Goal: Transaction & Acquisition: Purchase product/service

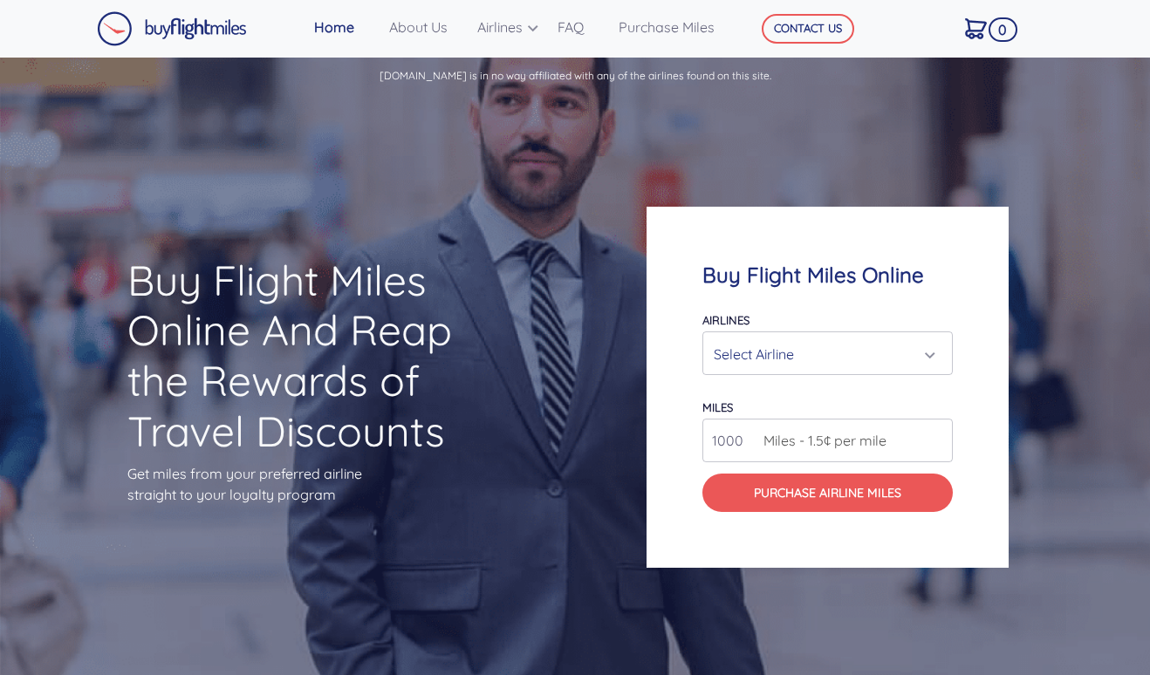
click at [737, 355] on div "Select Airline" at bounding box center [822, 354] width 217 height 33
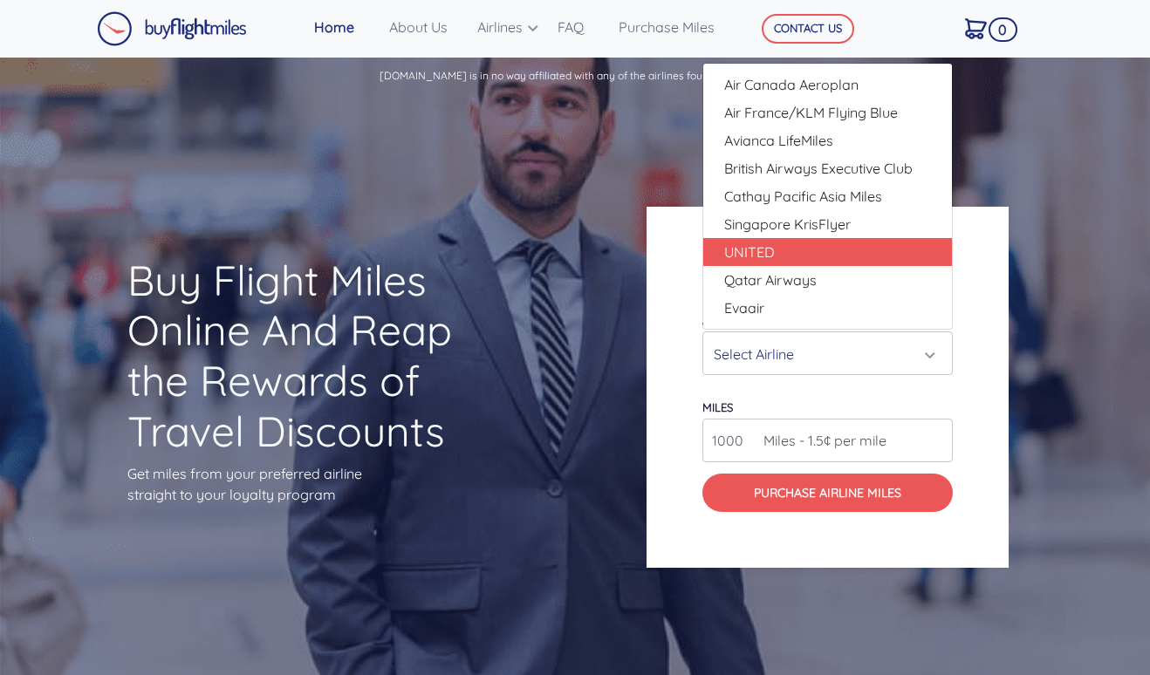
click at [795, 257] on link "UNITED" at bounding box center [827, 252] width 249 height 28
select select "UNITED"
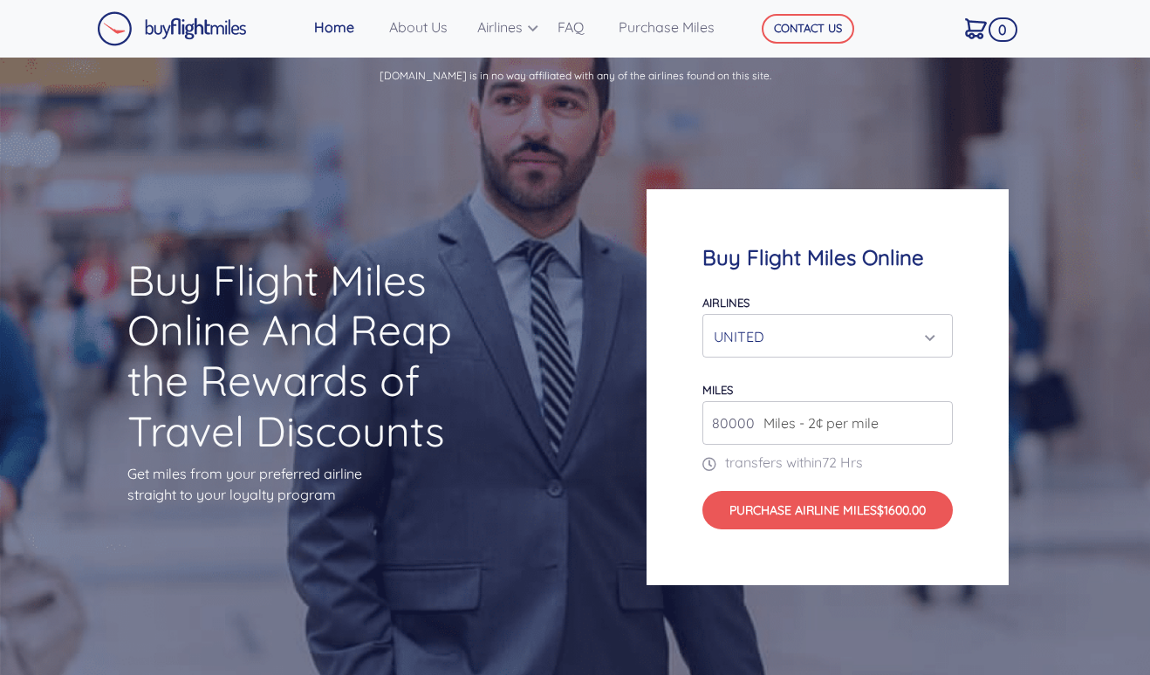
click at [935, 427] on input "80000" at bounding box center [827, 423] width 250 height 44
click at [954, 410] on div "Buy Flight Miles Online Airlines Air Canada Aeroplan Air France/KLM Flying Blue…" at bounding box center [827, 387] width 362 height 397
click at [933, 417] on input "81000" at bounding box center [827, 423] width 250 height 44
type input "80000"
click at [934, 428] on input "80000" at bounding box center [827, 423] width 250 height 44
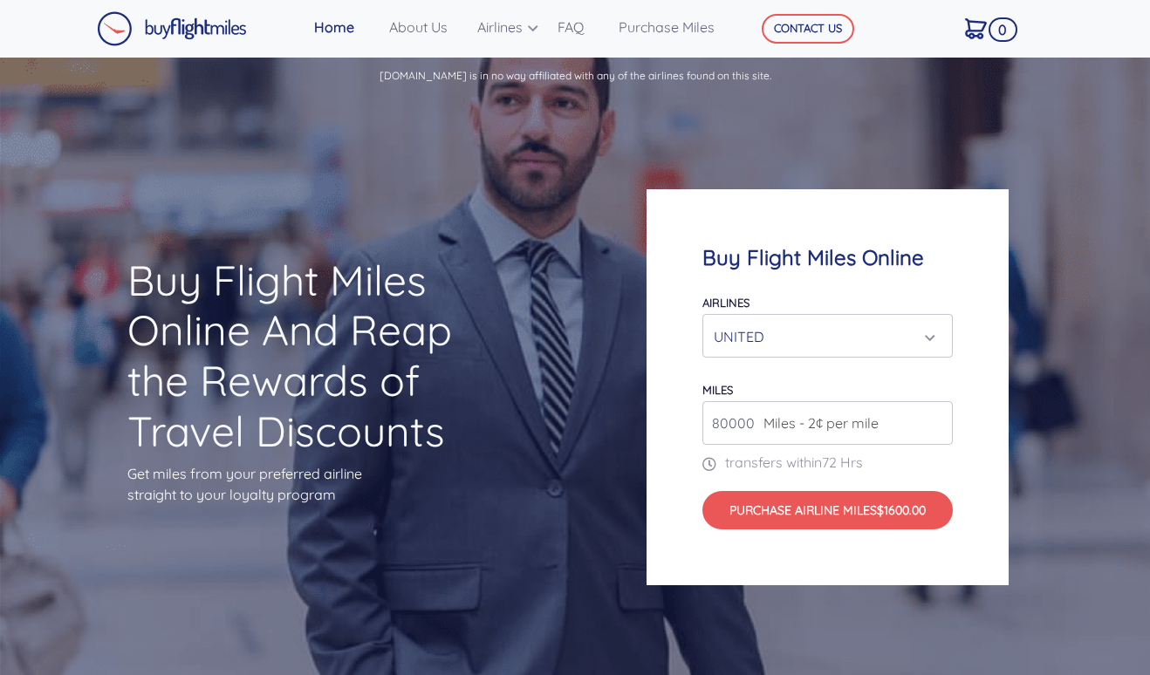
click at [934, 428] on input "80000" at bounding box center [827, 423] width 250 height 44
click at [937, 427] on input "80000" at bounding box center [827, 423] width 250 height 44
click at [949, 443] on input "80000" at bounding box center [827, 423] width 250 height 44
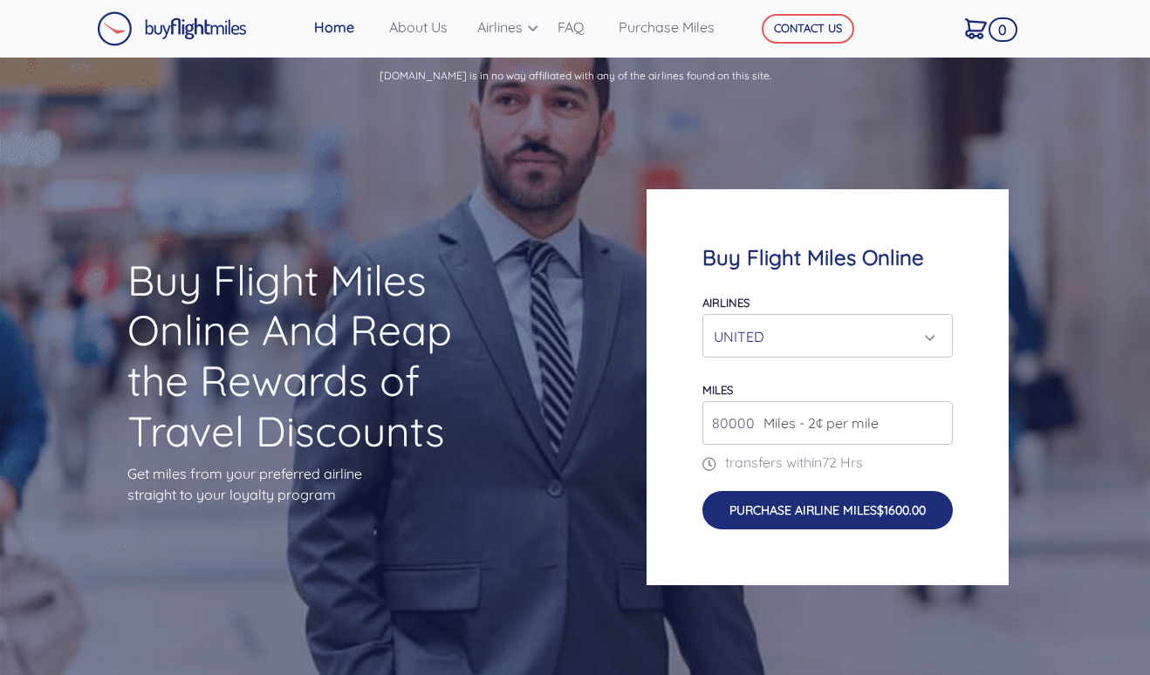
click at [844, 520] on button "Purchase Airline Miles $1600.00" at bounding box center [827, 510] width 250 height 38
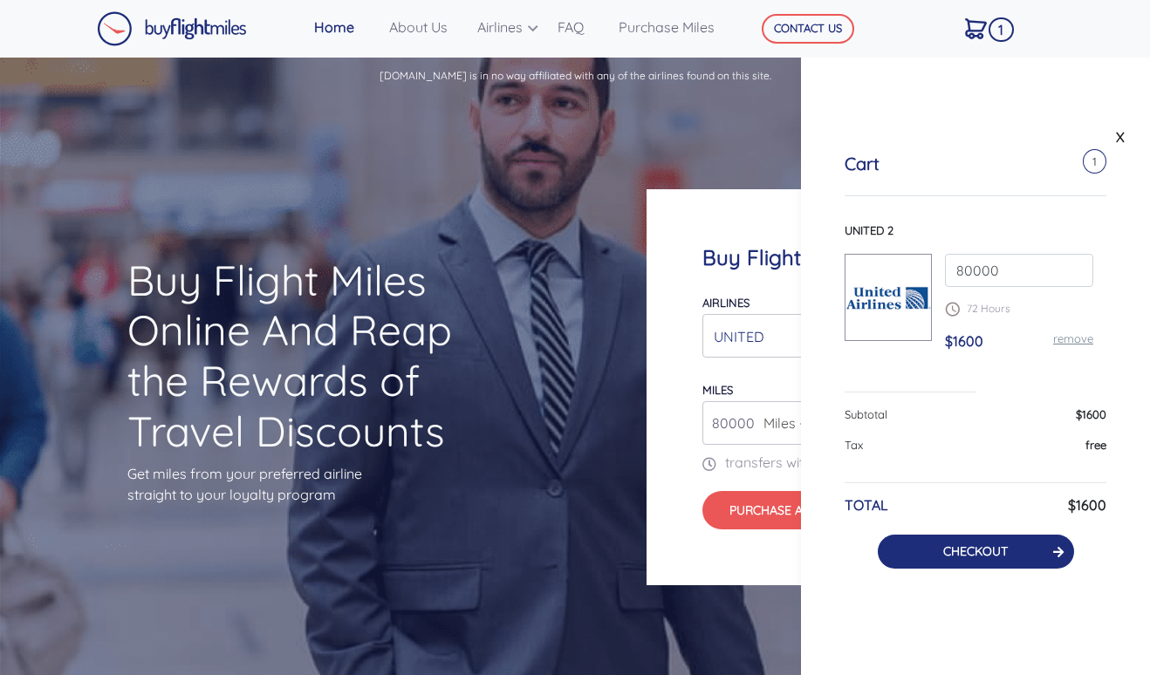
click at [986, 553] on link "CHECKOUT" at bounding box center [975, 551] width 65 height 16
